Goal: Task Accomplishment & Management: Manage account settings

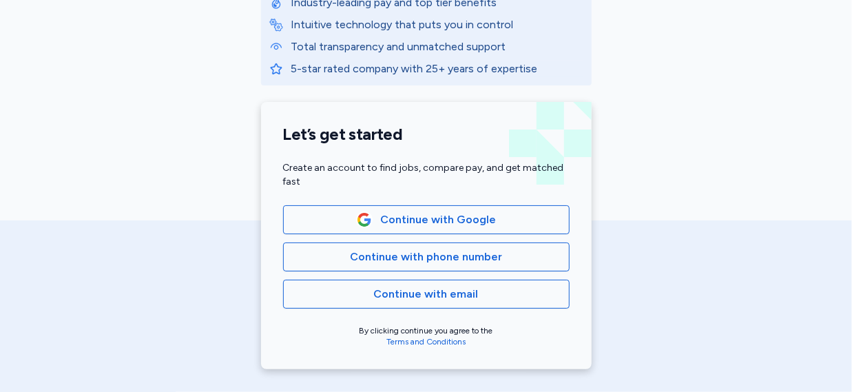
scroll to position [238, 0]
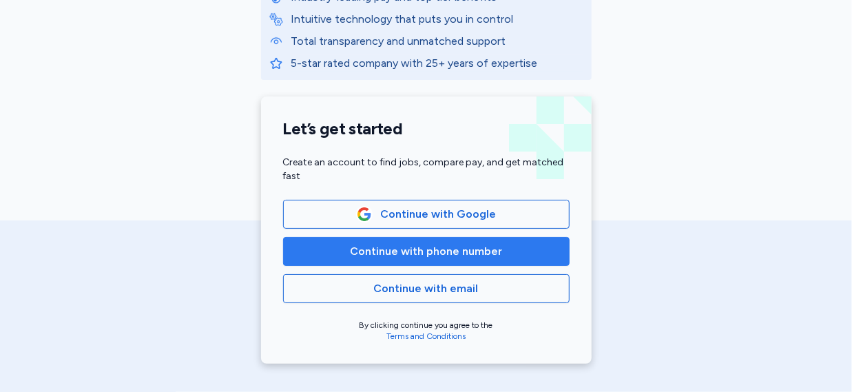
click at [509, 262] on button "Continue with phone number" at bounding box center [426, 251] width 287 height 29
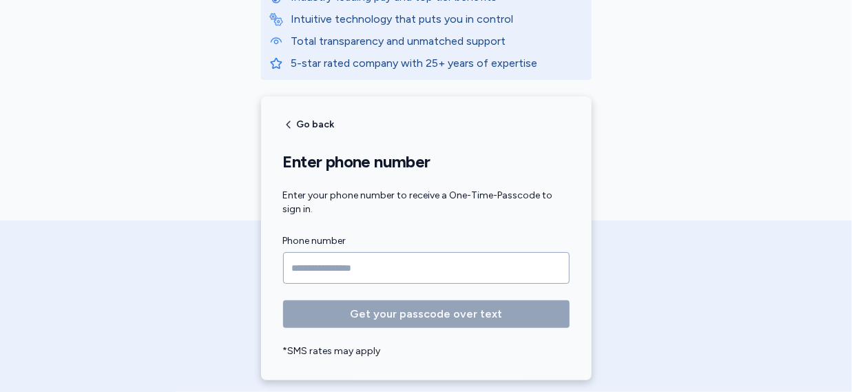
click at [305, 269] on input "Phone number" at bounding box center [426, 268] width 287 height 32
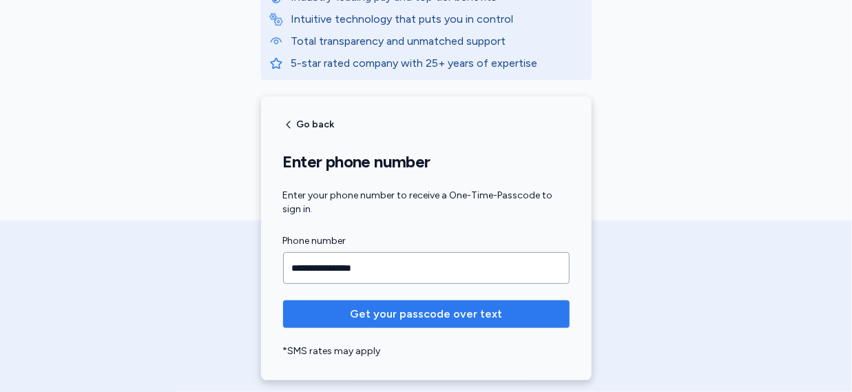
type input "**********"
click at [358, 313] on span "Get your passcode over text" at bounding box center [426, 314] width 152 height 17
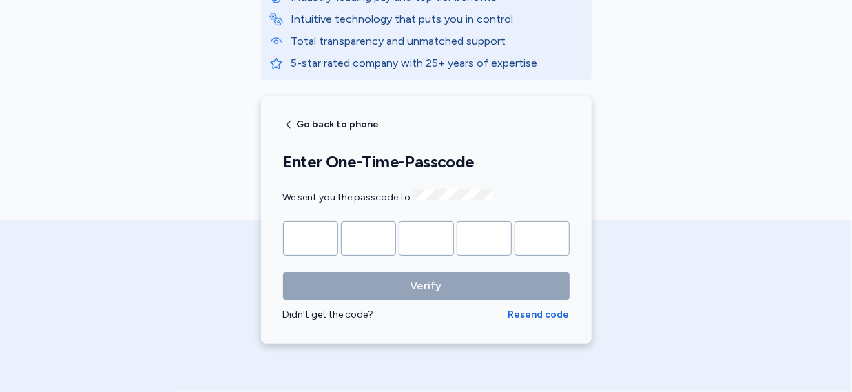
type input "*"
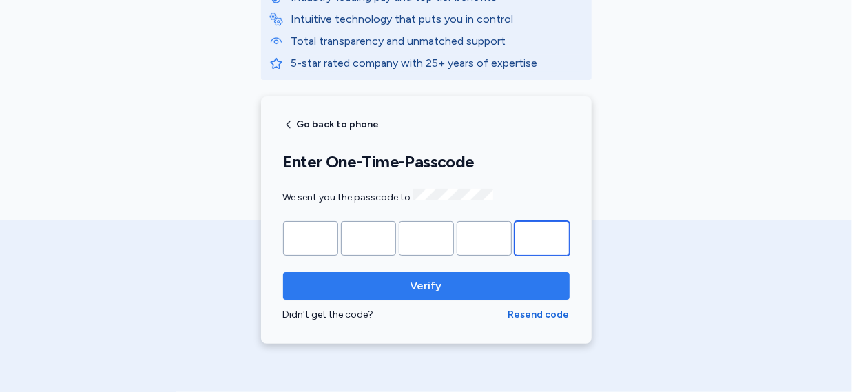
type input "*"
click at [420, 287] on span "Verify" at bounding box center [427, 286] width 32 height 17
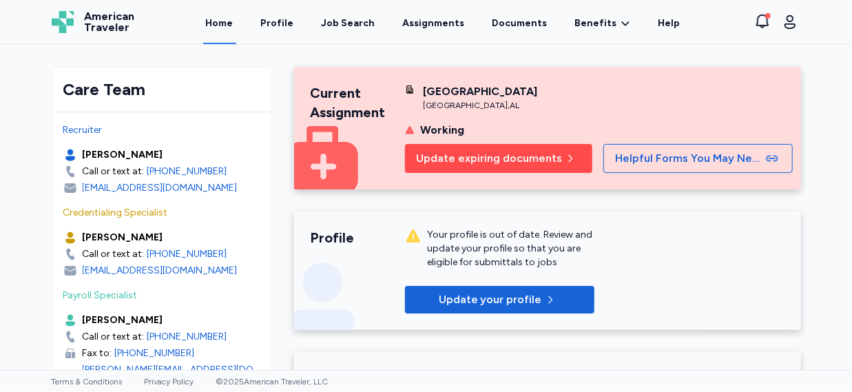
click at [500, 167] on span "Update expiring documents" at bounding box center [489, 158] width 146 height 17
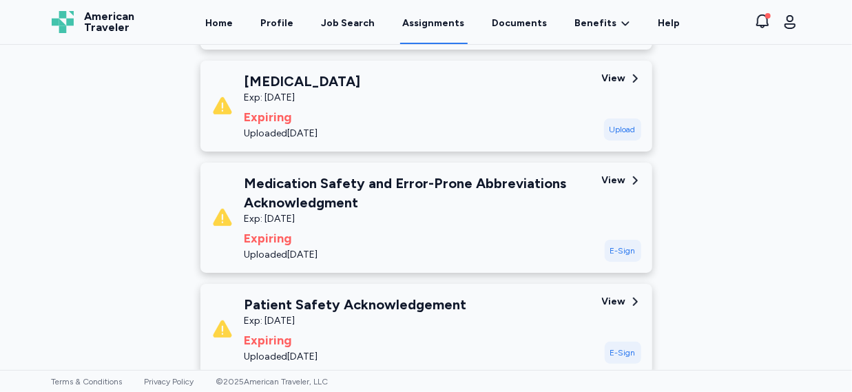
scroll to position [350, 0]
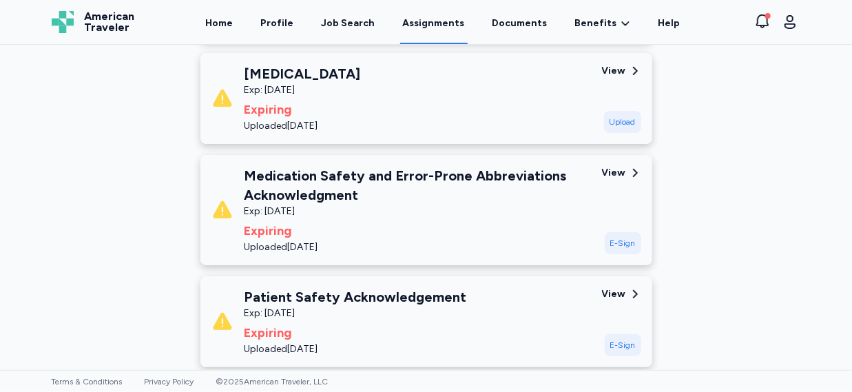
click at [615, 245] on div "E-Sign" at bounding box center [623, 243] width 37 height 22
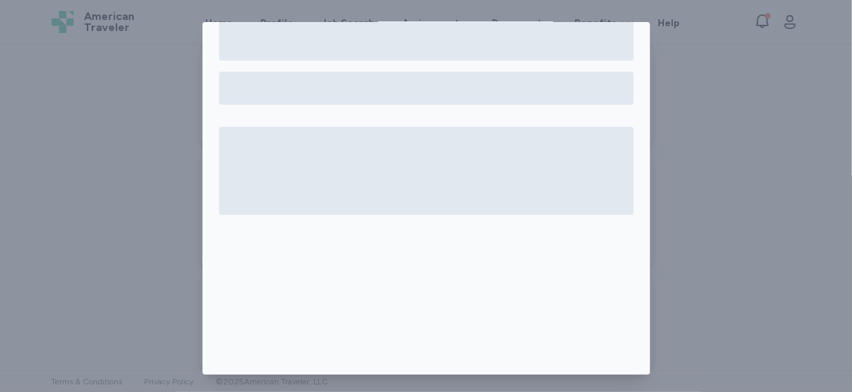
scroll to position [0, 0]
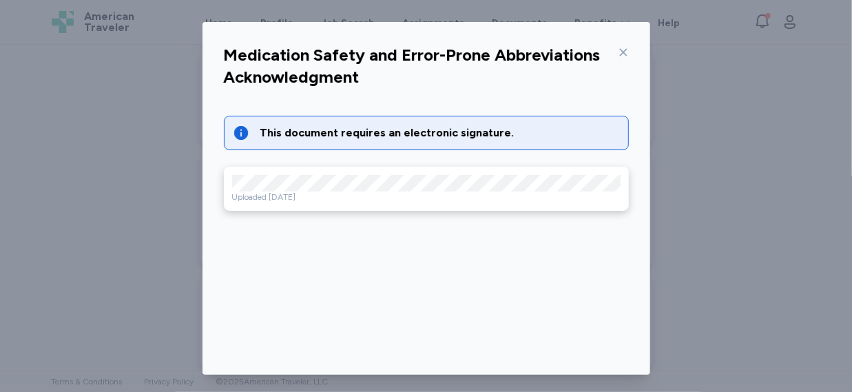
click at [442, 136] on div "This document requires an electronic signature." at bounding box center [441, 133] width 360 height 17
click at [394, 133] on div "This document requires an electronic signature." at bounding box center [441, 133] width 360 height 17
